Goal: Complete application form

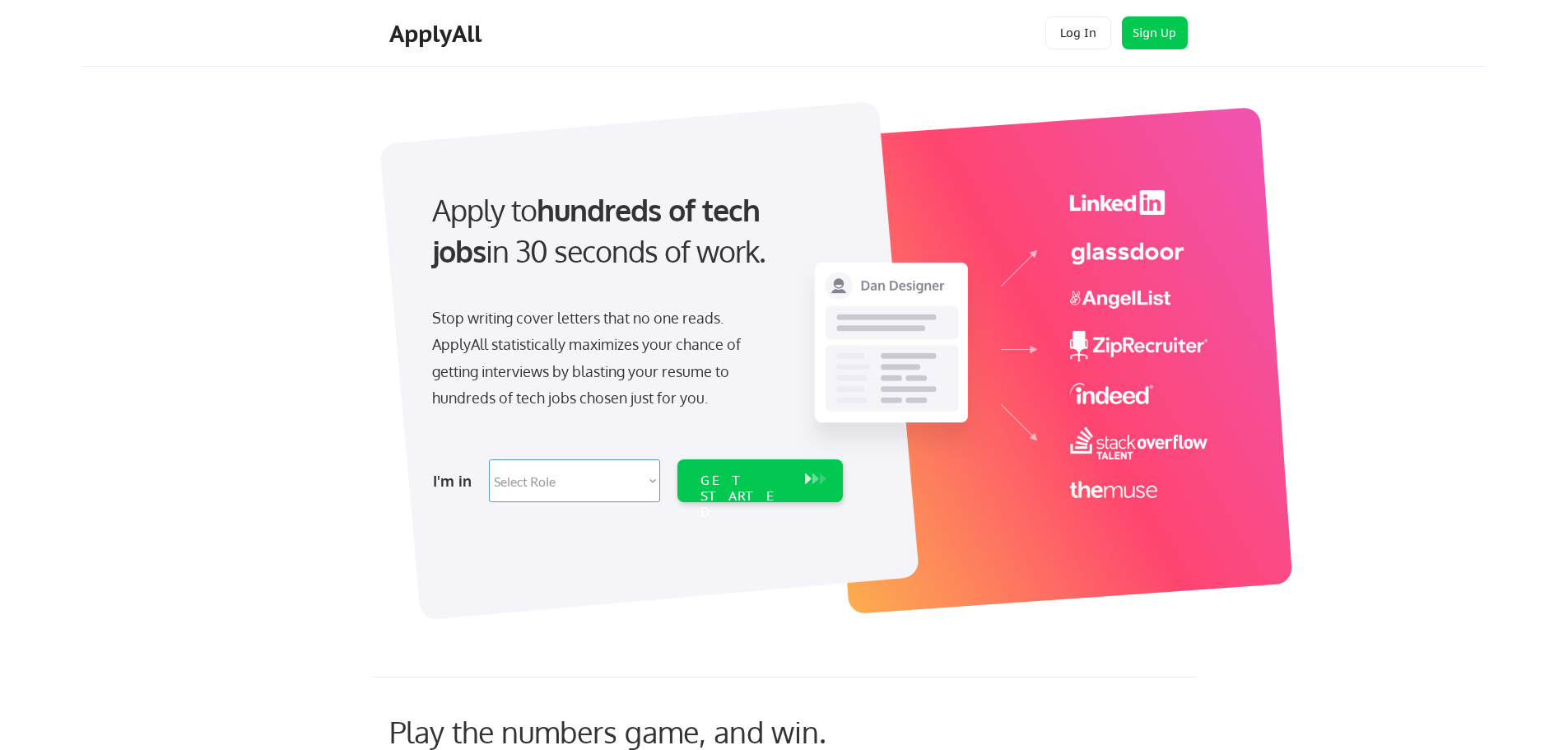
click at [653, 473] on select "Select Role Software Engineering Product Management Customer Success Sales UI/U…" at bounding box center [573, 481] width 171 height 43
select select ""engineering""
click at [488, 460] on select "Select Role Software Engineering Product Management Customer Success Sales UI/U…" at bounding box center [573, 481] width 171 height 43
select select ""engineering""
click at [753, 484] on div "GET STARTED" at bounding box center [744, 496] width 88 height 48
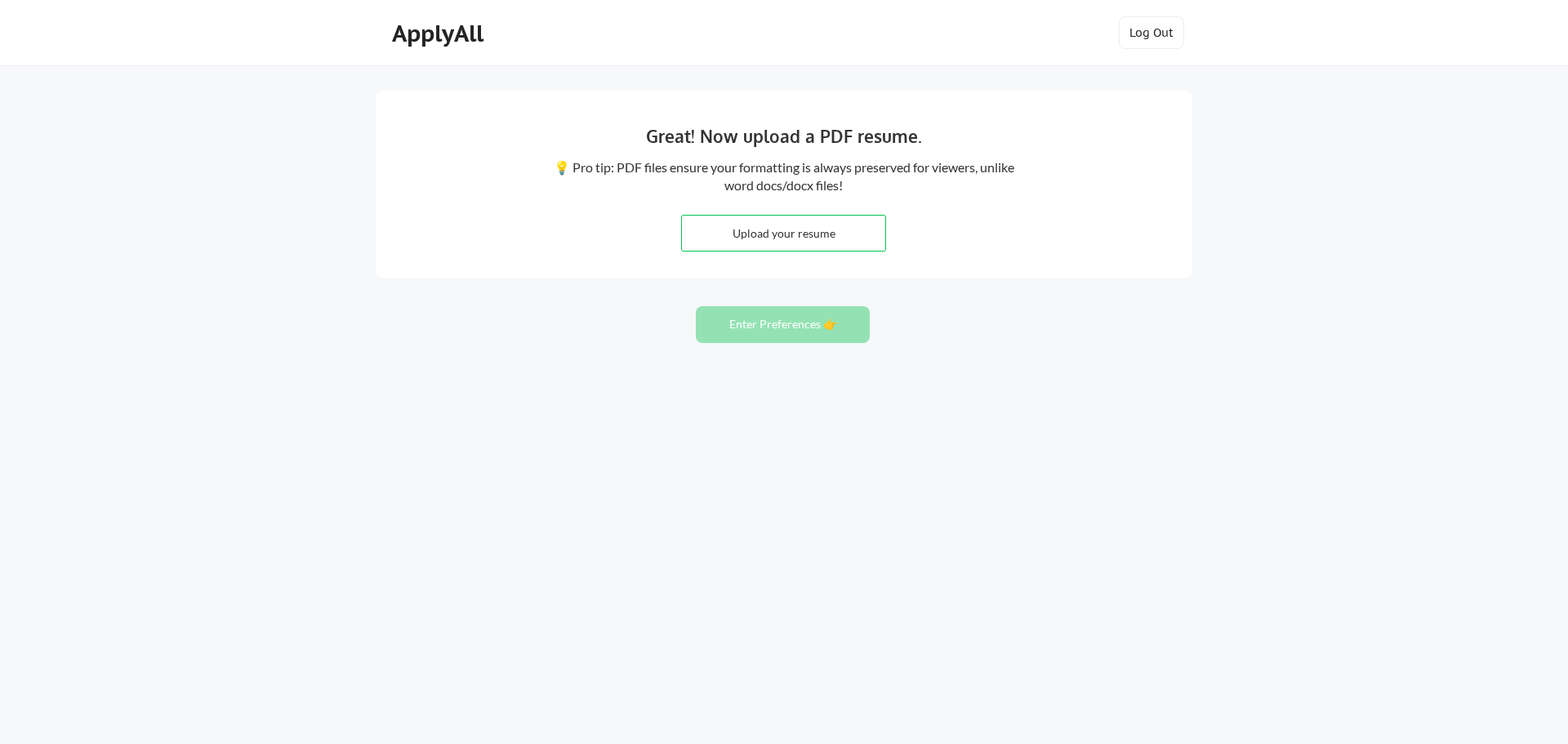
click at [815, 236] on input "file" at bounding box center [783, 233] width 203 height 35
type input "C:\fakepath\Patrick Byegon CV 2024.pdf"
click at [785, 326] on button "Enter Preferences 👉" at bounding box center [783, 324] width 174 height 37
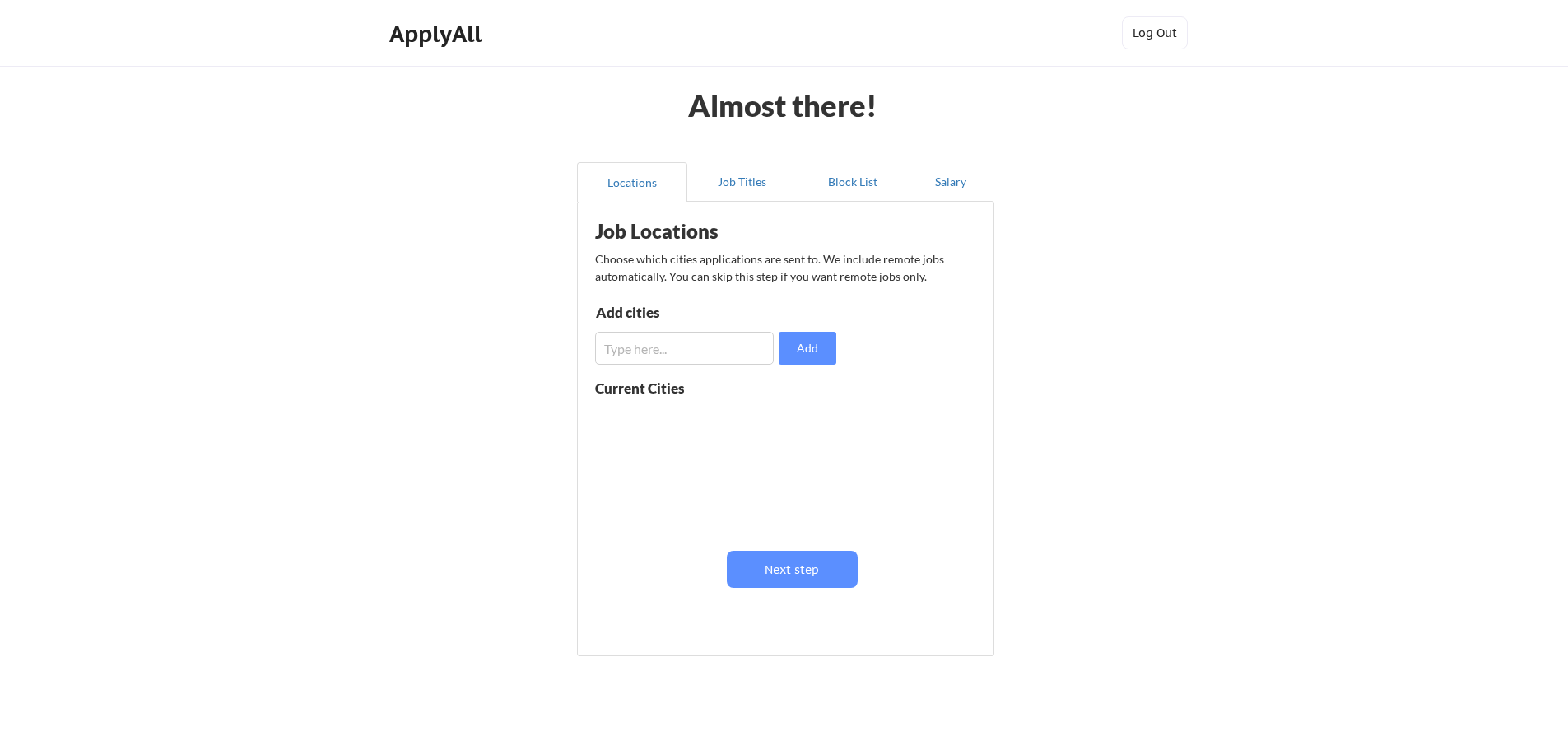
click at [651, 349] on input "input" at bounding box center [684, 347] width 178 height 33
click at [801, 351] on button "Add" at bounding box center [808, 347] width 58 height 33
click at [713, 346] on input "input" at bounding box center [684, 347] width 178 height 33
drag, startPoint x: 713, startPoint y: 346, endPoint x: 562, endPoint y: 343, distance: 151.0
click at [562, 343] on div "Almost there! Locations Job Titles Block List Salary Job Locations Choose which…" at bounding box center [784, 403] width 1568 height 807
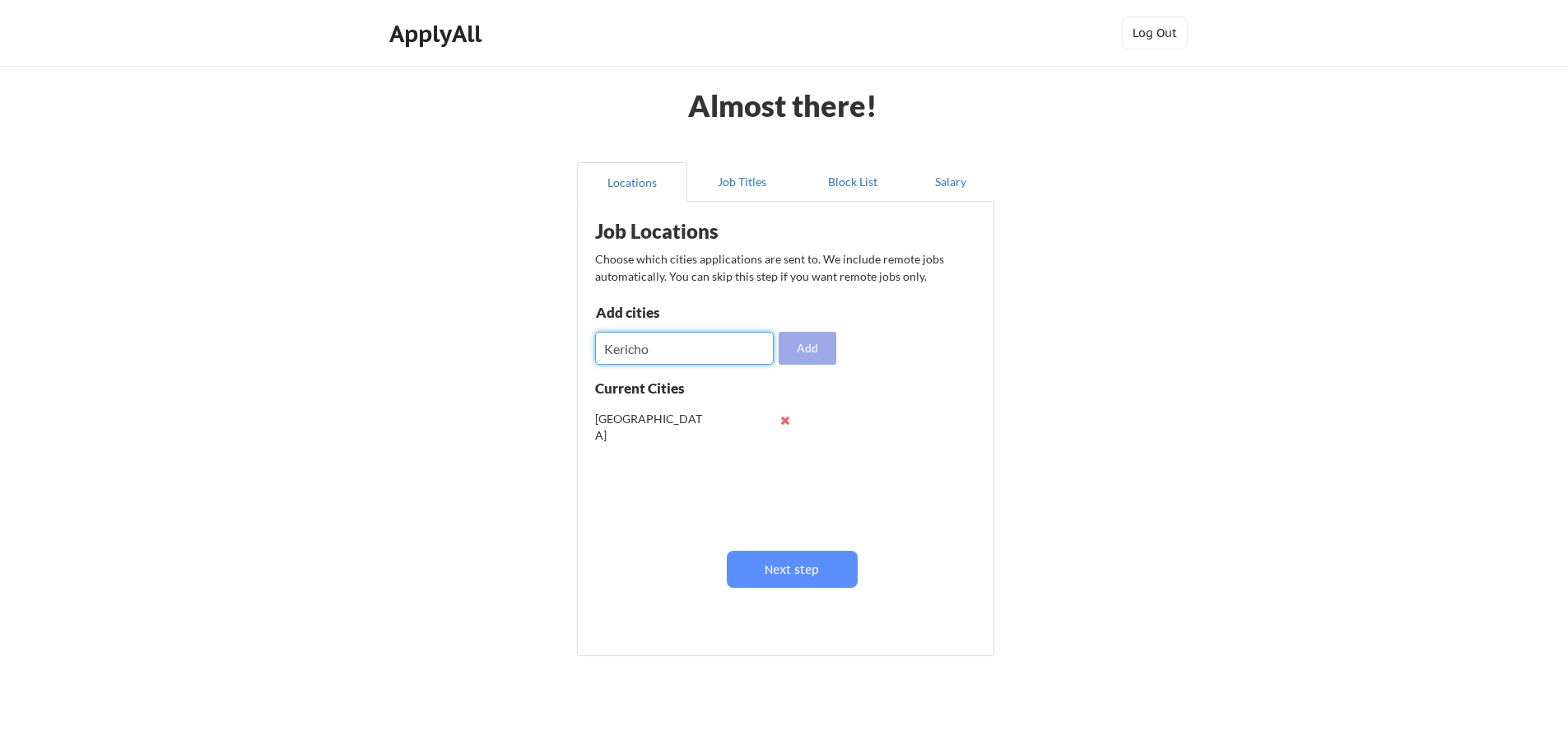
type input "Kericho"
click at [809, 352] on button "Add" at bounding box center [808, 347] width 58 height 33
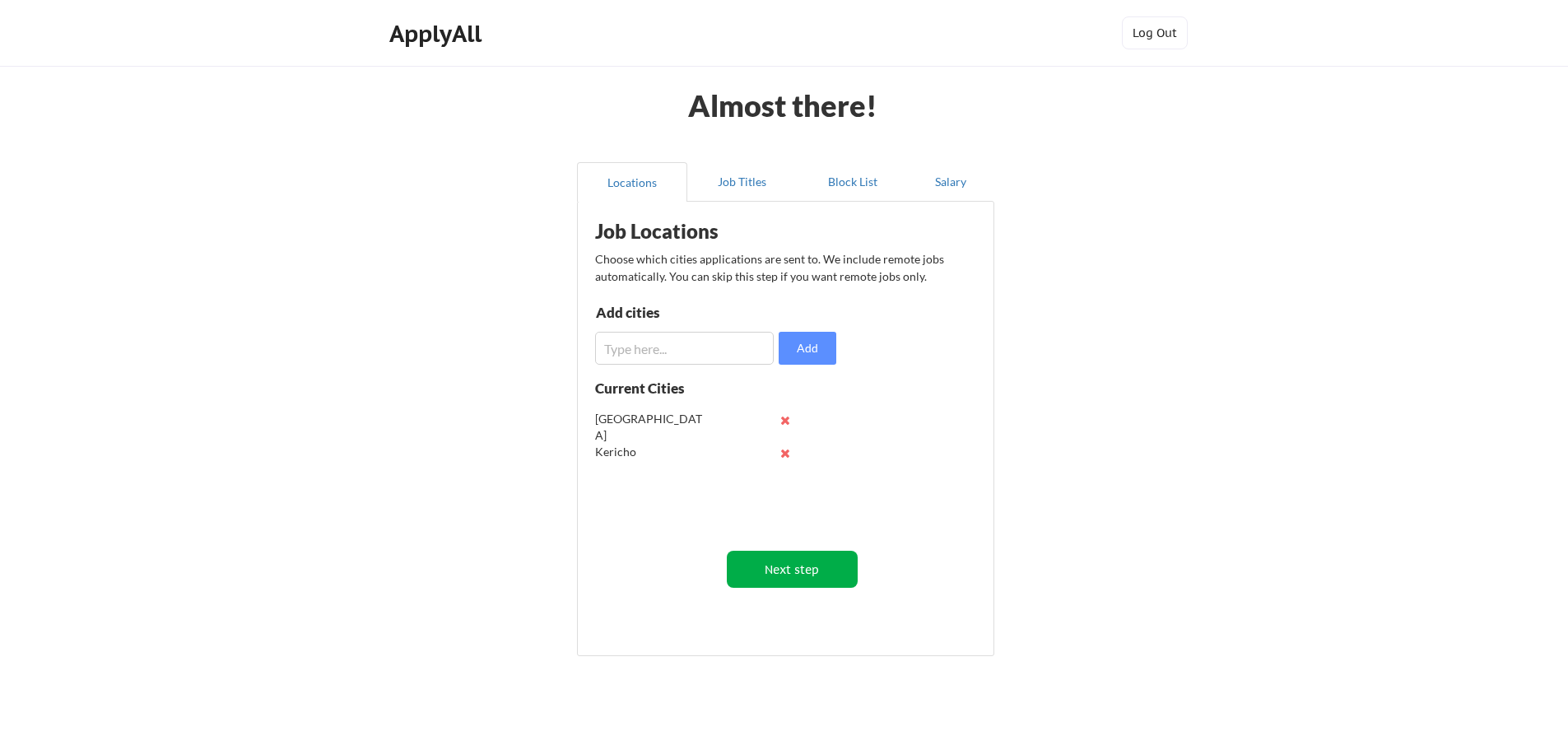
click at [793, 575] on button "Next step" at bounding box center [792, 569] width 131 height 37
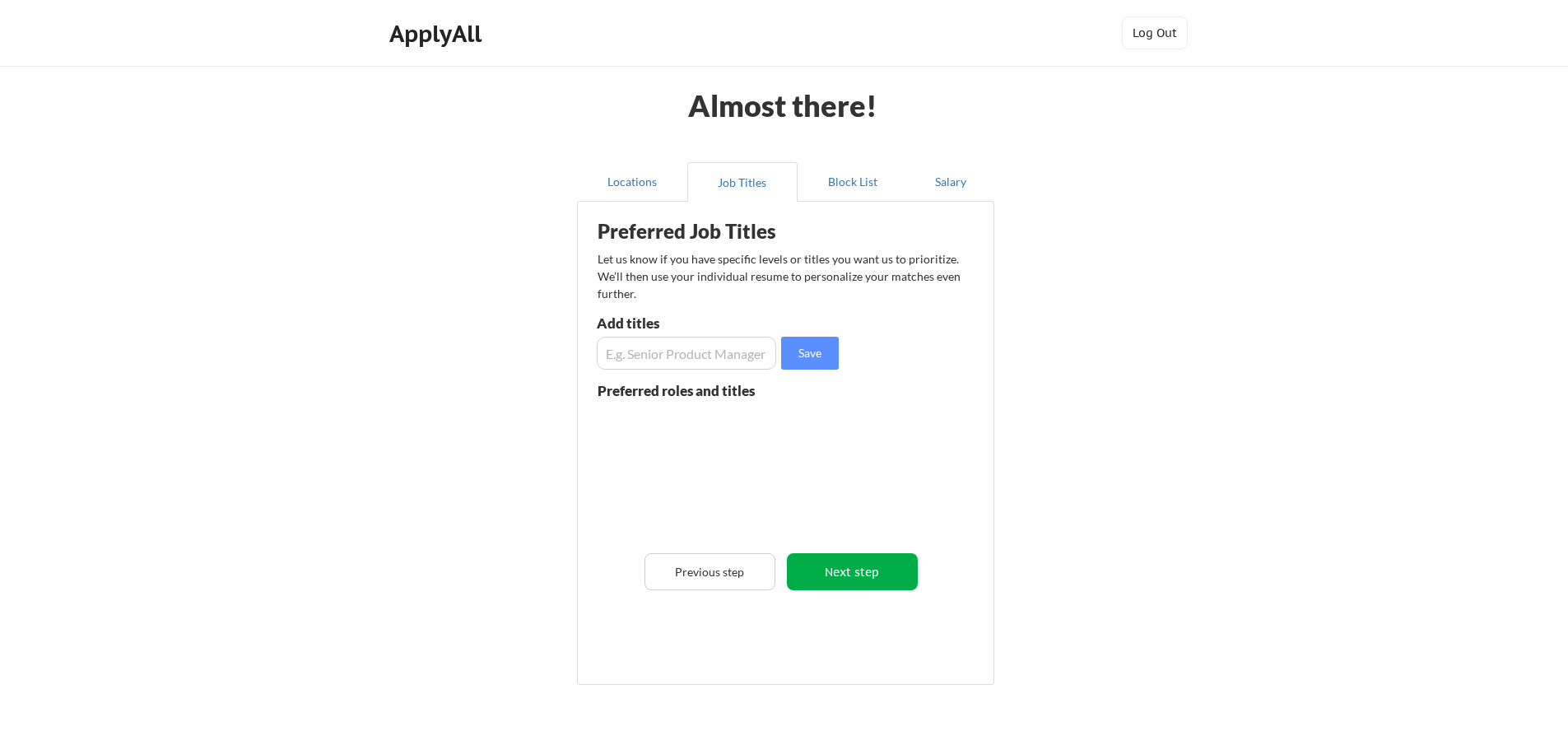
click at [868, 584] on button "Next step" at bounding box center [852, 572] width 131 height 37
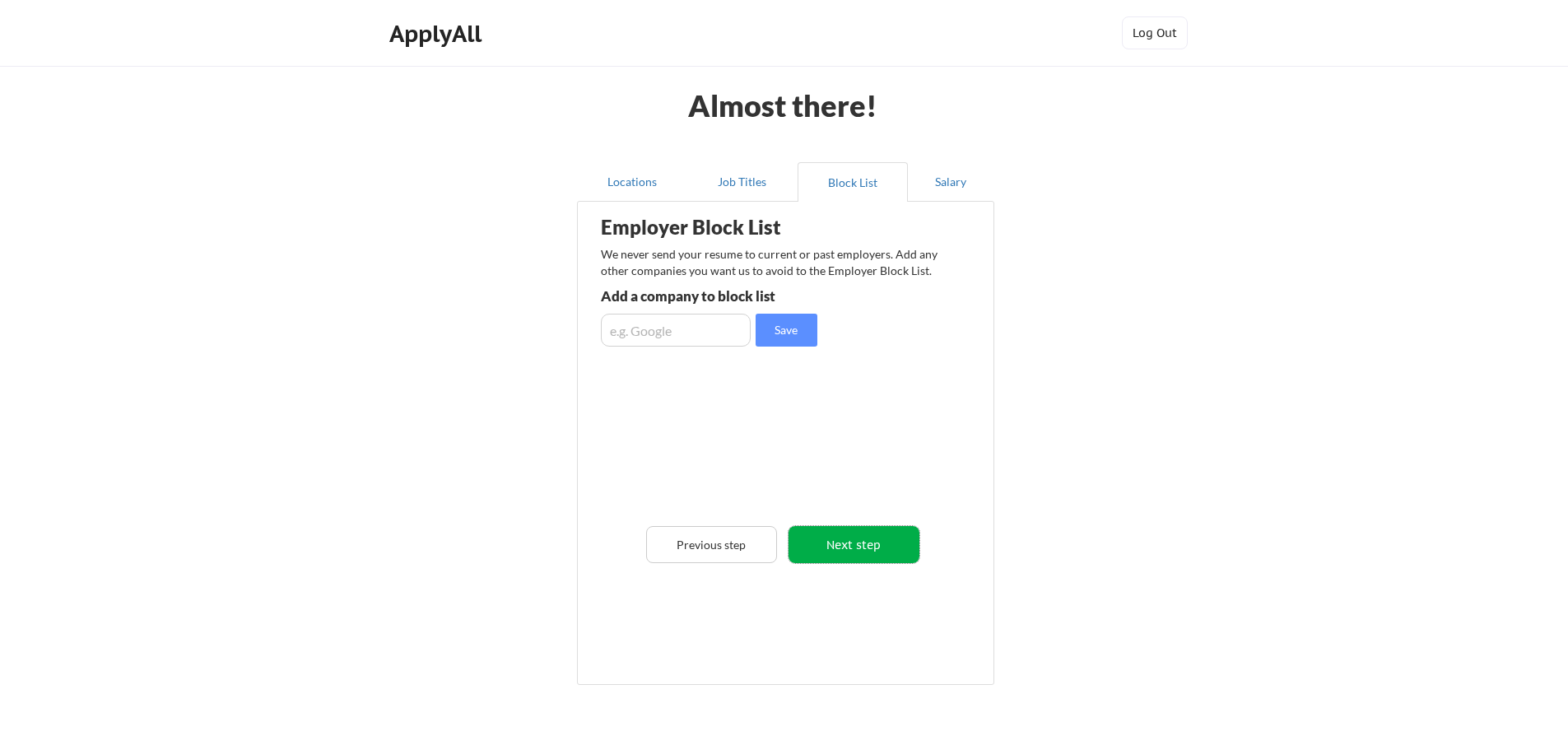
click at [853, 546] on button "Next step" at bounding box center [854, 545] width 131 height 37
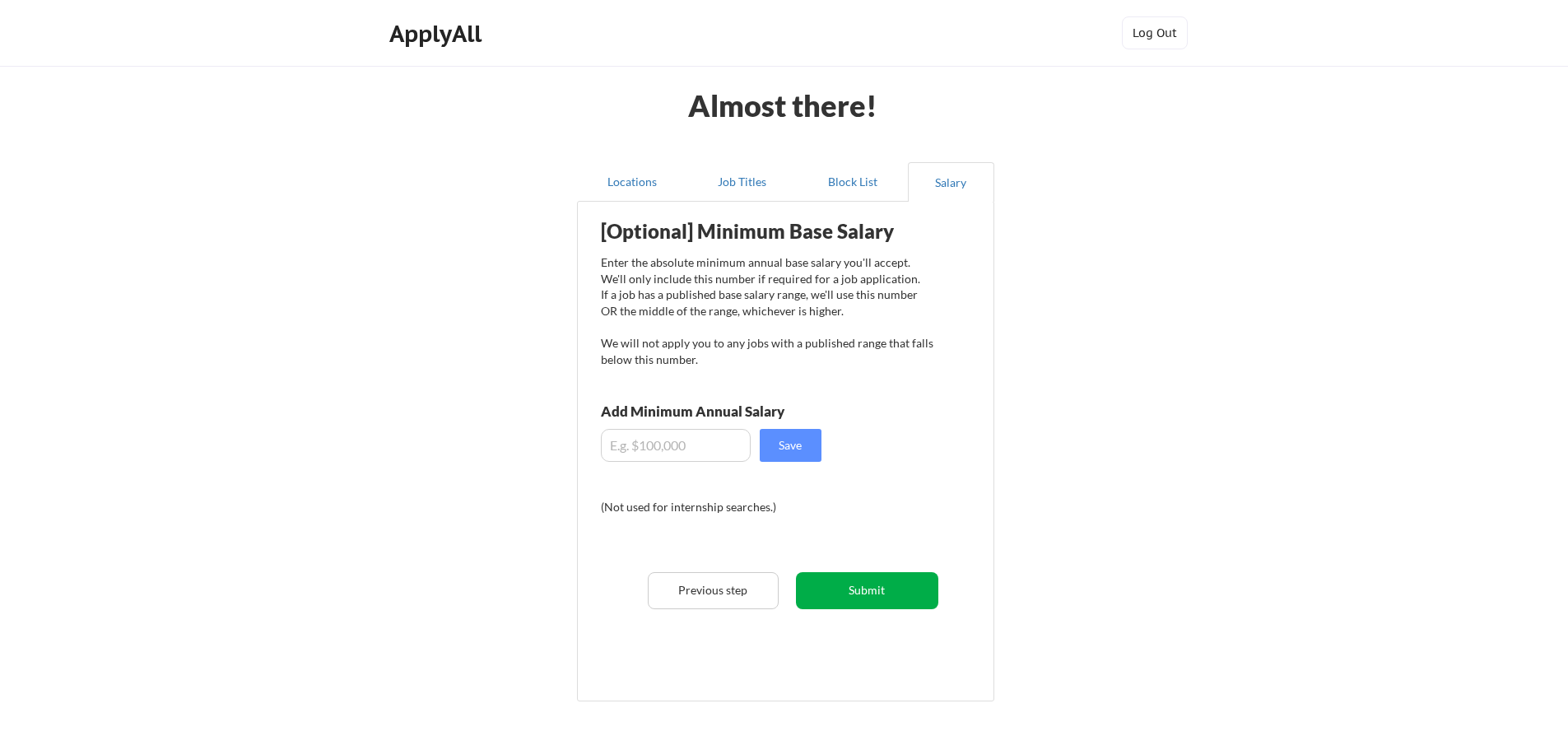
click at [877, 593] on button "Submit" at bounding box center [867, 590] width 142 height 37
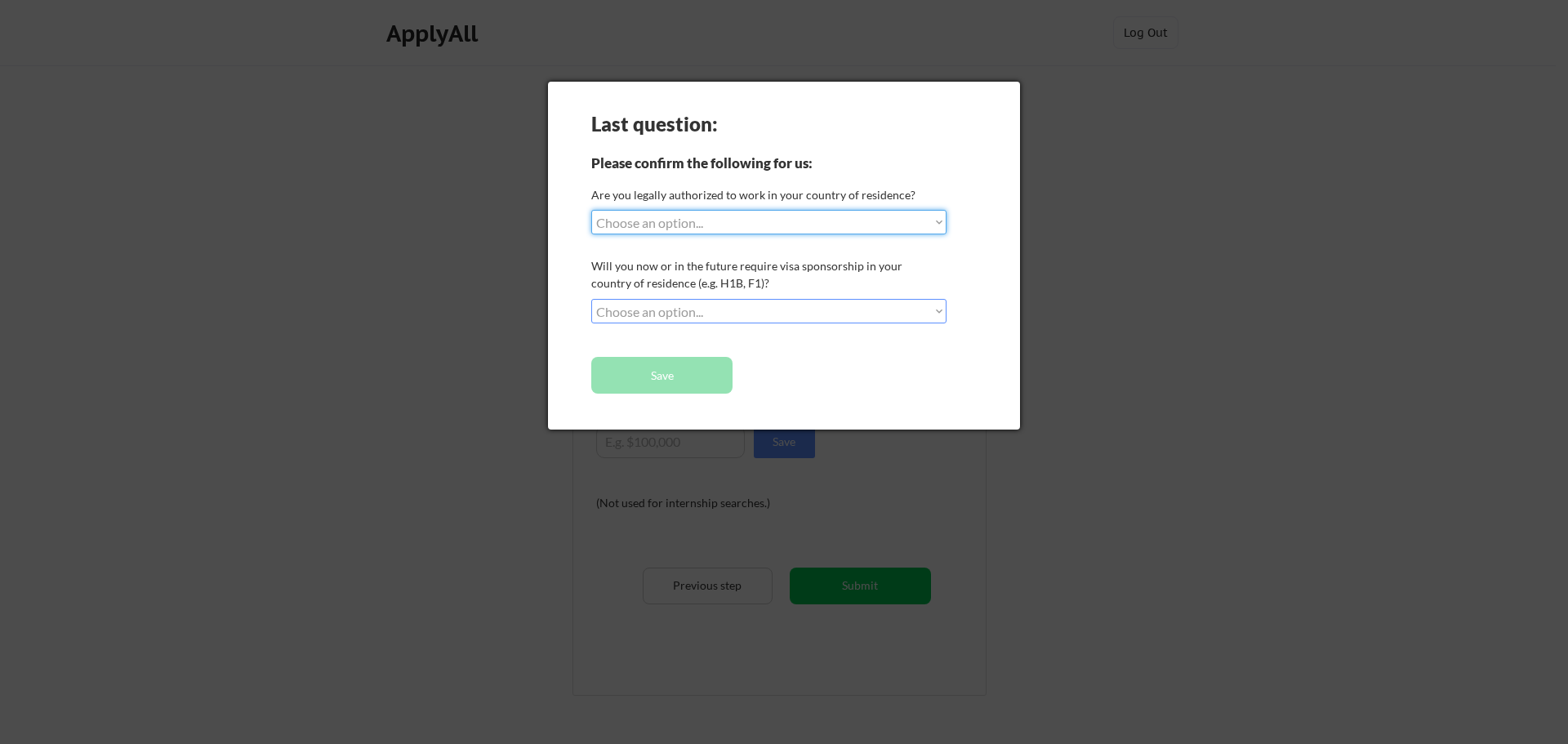
click at [877, 223] on select "Choose an option... Yes, I am a US Citizen Yes, I am a Canadian Citizen Yes, I …" at bounding box center [768, 221] width 355 height 24
select select ""no__i_am_not__yet__authorized""
click at [591, 209] on select "Choose an option... Yes, I am a US Citizen Yes, I am a Canadian Citizen Yes, I …" at bounding box center [768, 221] width 355 height 24
click at [779, 314] on select "Choose an option... No, I will not need sponsorship Yes, I will need sponsorship" at bounding box center [768, 311] width 355 height 24
select select ""yes__i_will_need_sponsorship""
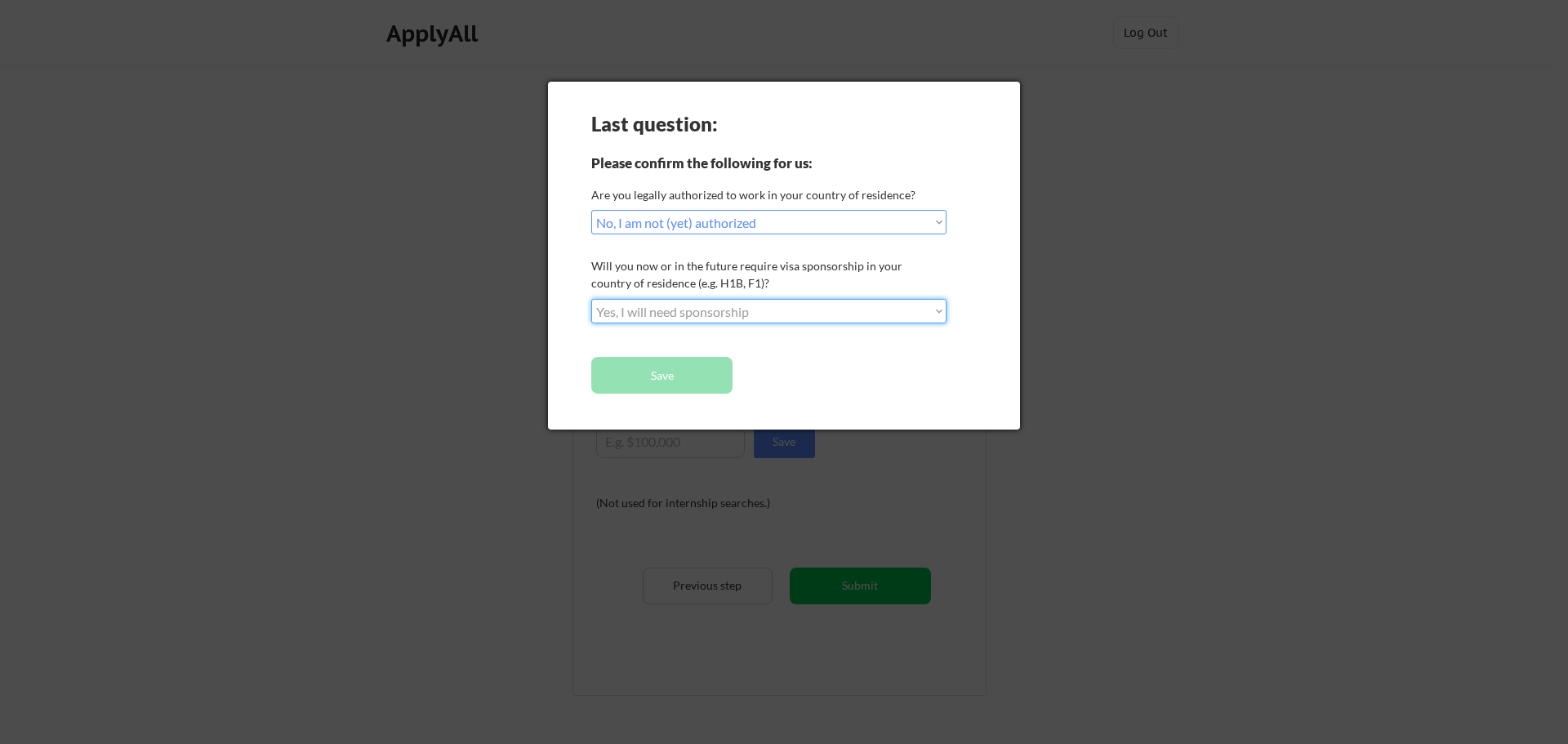
click at [591, 299] on select "Choose an option... No, I will not need sponsorship Yes, I will need sponsorship" at bounding box center [768, 311] width 355 height 24
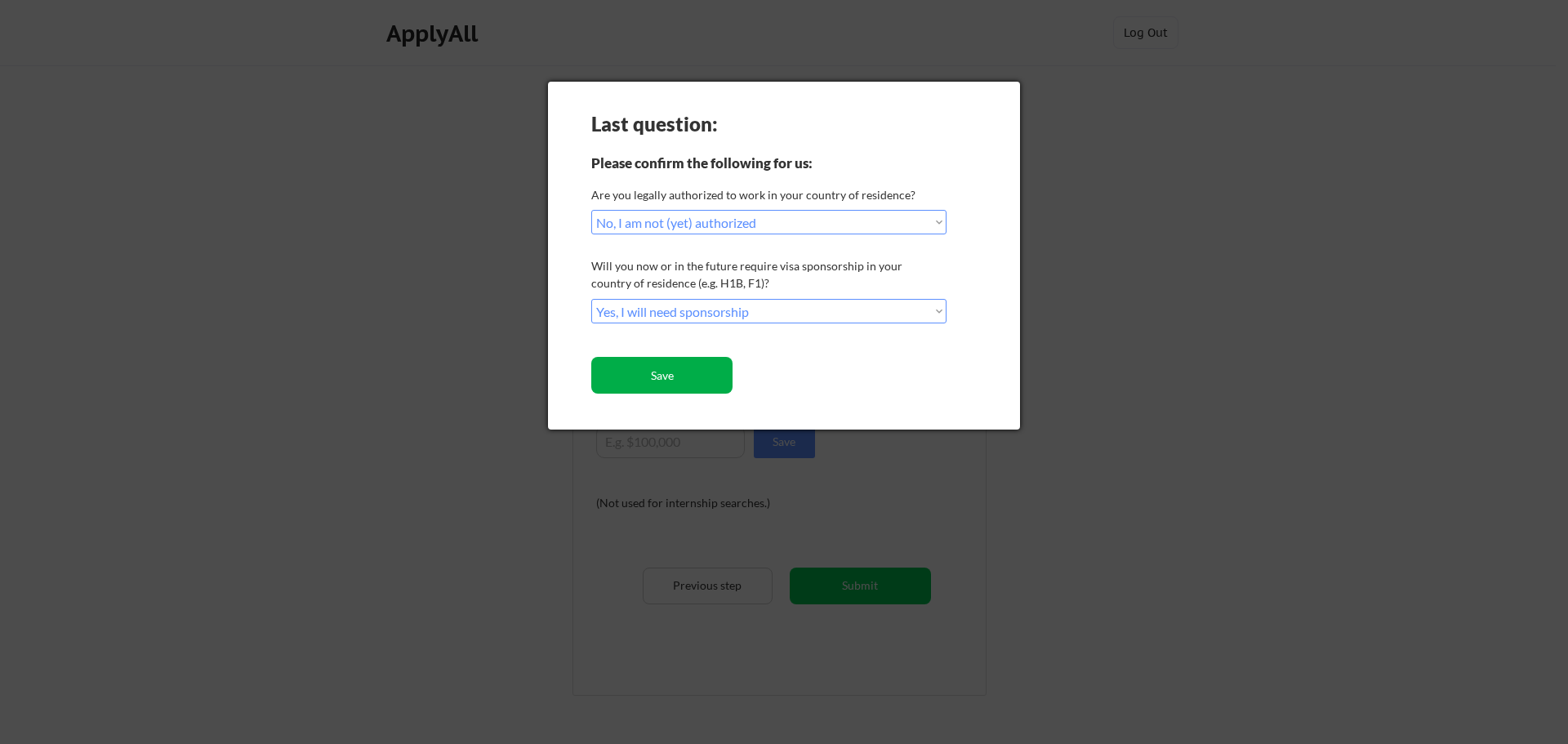
click at [699, 382] on button "Save" at bounding box center [662, 375] width 141 height 37
